Goal: Find specific page/section: Find specific page/section

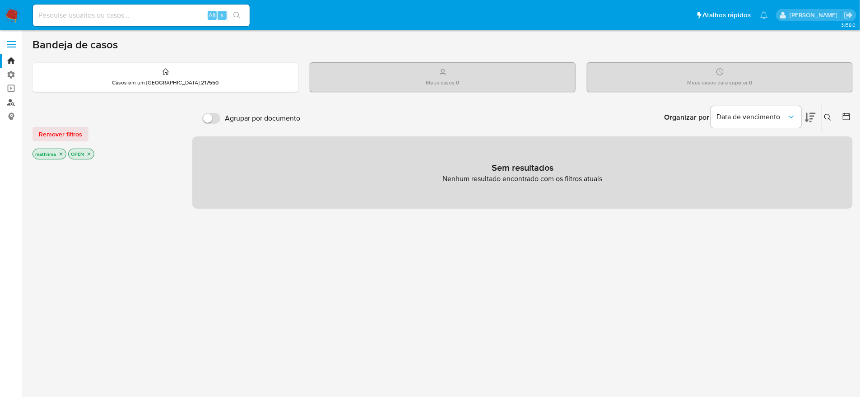
click at [12, 98] on link "Localizador de pessoas" at bounding box center [53, 102] width 107 height 14
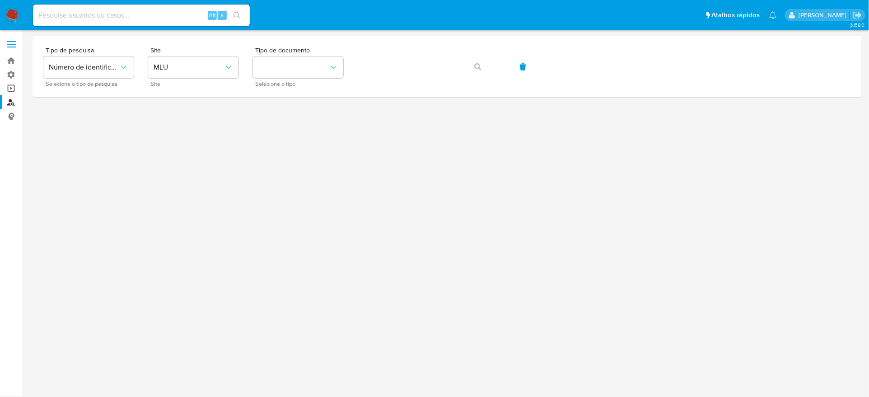
click at [12, 88] on link "Operações em massa" at bounding box center [53, 89] width 107 height 14
